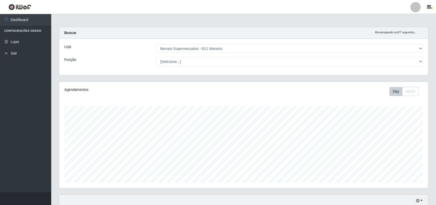
select select "409"
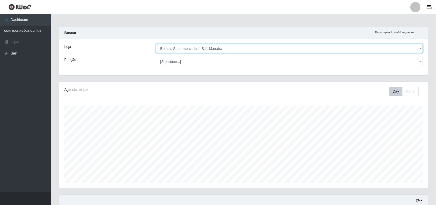
click at [357, 49] on select "[Selecione...] Bemais Supermercados - B11 Manaíra" at bounding box center [289, 48] width 267 height 9
click at [156, 44] on select "[Selecione...] Bemais Supermercados - B11 Manaíra" at bounding box center [289, 48] width 267 height 9
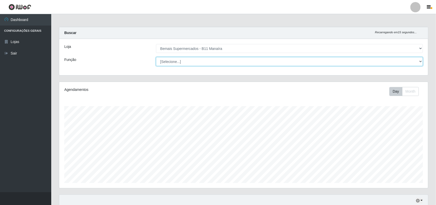
click at [312, 64] on select "[Selecione...] ASG ASG + ASG ++ Auxiliar de Estacionamento Auxiliar de Estacion…" at bounding box center [289, 61] width 267 height 9
click at [156, 57] on select "[Selecione...] ASG ASG + ASG ++ Auxiliar de Estacionamento Auxiliar de Estacion…" at bounding box center [289, 61] width 267 height 9
click at [370, 63] on select "[Selecione...] ASG ASG + ASG ++ Auxiliar de Estacionamento Auxiliar de Estacion…" at bounding box center [289, 61] width 267 height 9
select select "[Selecione...]"
click at [156, 57] on select "[Selecione...] ASG ASG + ASG ++ Auxiliar de Estacionamento Auxiliar de Estacion…" at bounding box center [289, 61] width 267 height 9
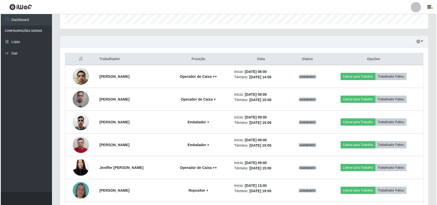
scroll to position [163, 0]
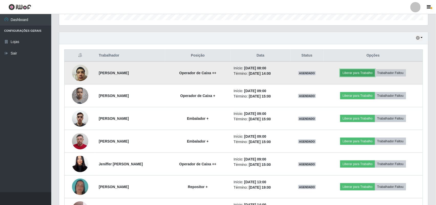
click at [361, 71] on button "Liberar para Trabalho" at bounding box center [357, 72] width 35 height 7
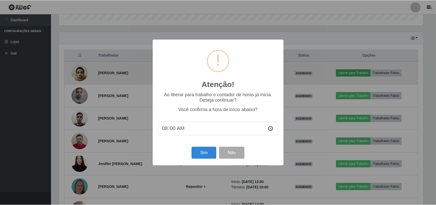
scroll to position [107, 365]
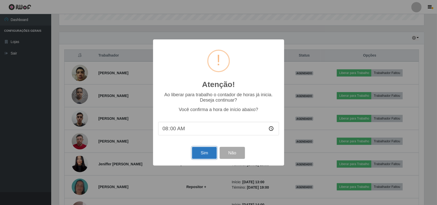
click at [203, 157] on button "Sim" at bounding box center [204, 153] width 25 height 12
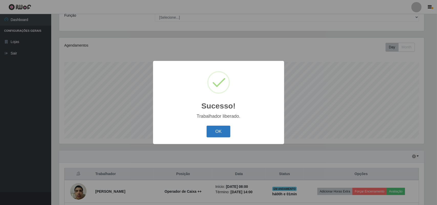
click at [218, 131] on button "OK" at bounding box center [219, 132] width 24 height 12
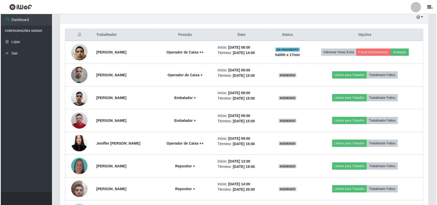
scroll to position [195, 0]
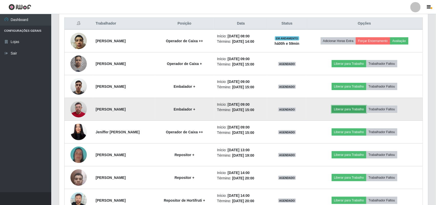
click at [355, 109] on button "Liberar para Trabalho" at bounding box center [349, 109] width 35 height 7
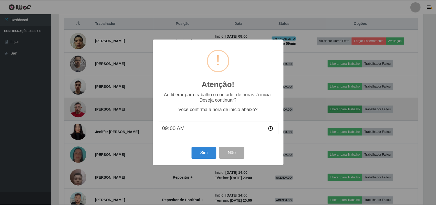
scroll to position [107, 365]
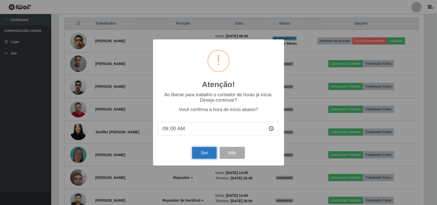
click at [201, 154] on button "Sim" at bounding box center [204, 153] width 25 height 12
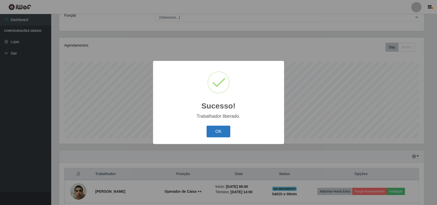
click at [224, 133] on button "OK" at bounding box center [219, 132] width 24 height 12
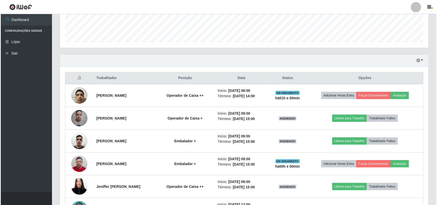
scroll to position [172, 0]
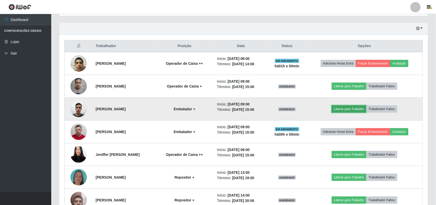
click at [354, 110] on button "Liberar para Trabalho" at bounding box center [349, 109] width 35 height 7
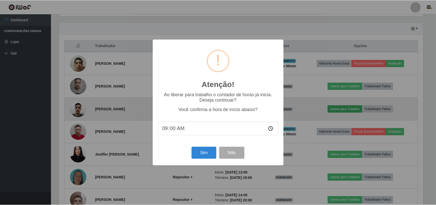
scroll to position [107, 365]
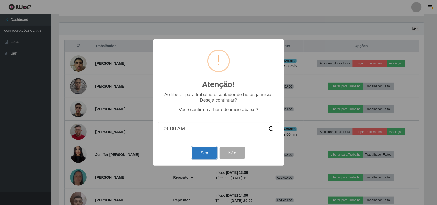
click at [204, 158] on button "Sim" at bounding box center [204, 153] width 25 height 12
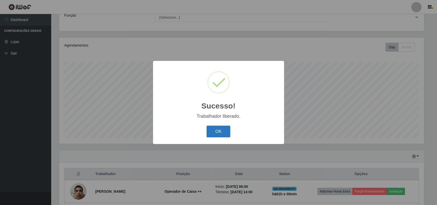
drag, startPoint x: 214, startPoint y: 129, endPoint x: 249, endPoint y: 135, distance: 35.4
click at [215, 129] on button "OK" at bounding box center [219, 132] width 24 height 12
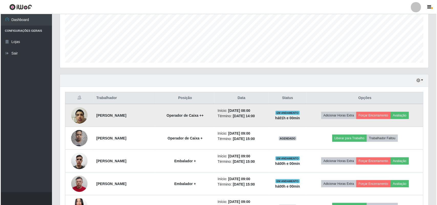
scroll to position [204, 0]
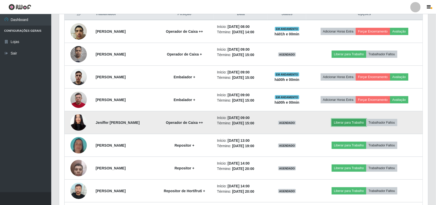
click at [356, 124] on button "Liberar para Trabalho" at bounding box center [349, 122] width 35 height 7
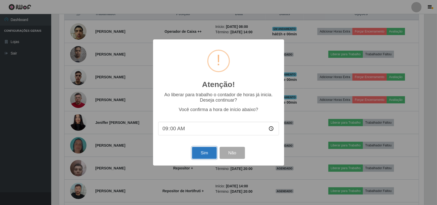
click at [201, 151] on button "Sim" at bounding box center [204, 153] width 25 height 12
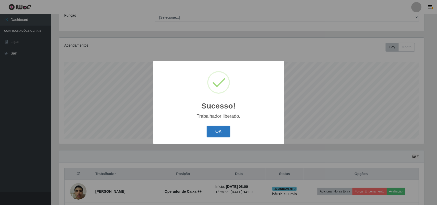
click at [215, 131] on button "OK" at bounding box center [219, 132] width 24 height 12
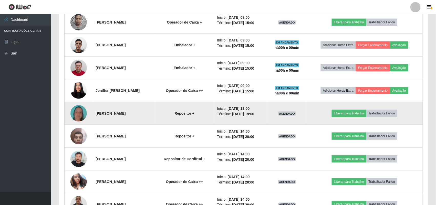
scroll to position [204, 0]
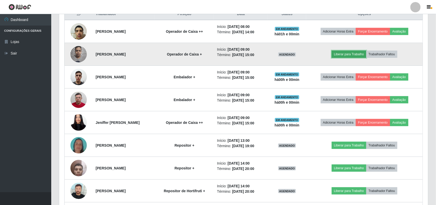
click at [354, 53] on button "Liberar para Trabalho" at bounding box center [349, 54] width 35 height 7
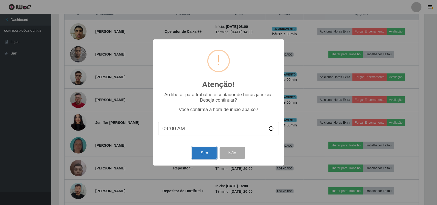
click at [205, 152] on button "Sim" at bounding box center [204, 153] width 25 height 12
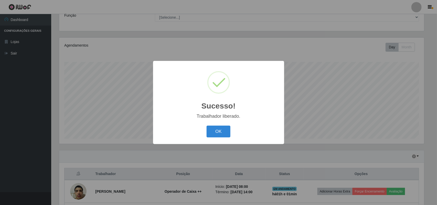
drag, startPoint x: 218, startPoint y: 129, endPoint x: 231, endPoint y: 128, distance: 12.9
click at [218, 129] on button "OK" at bounding box center [219, 132] width 24 height 12
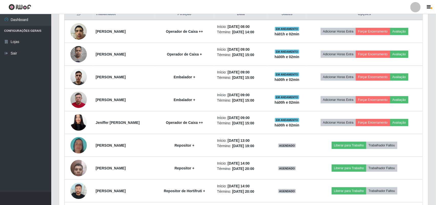
scroll to position [237, 0]
